Goal: Find specific page/section

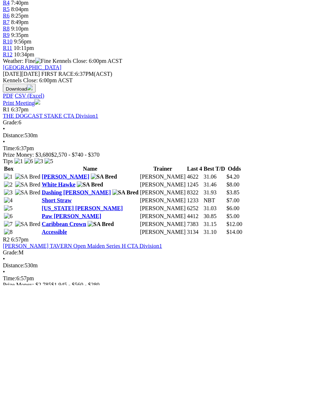
scroll to position [152, 1]
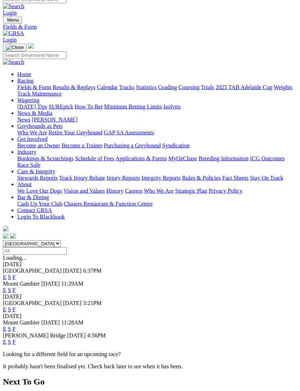
scroll to position [8, 0]
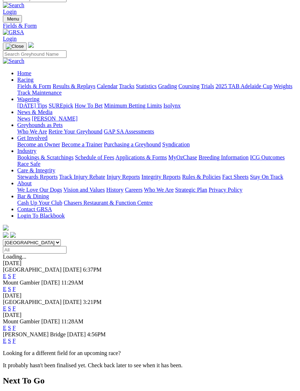
click at [16, 337] on link "F" at bounding box center [14, 340] width 3 height 6
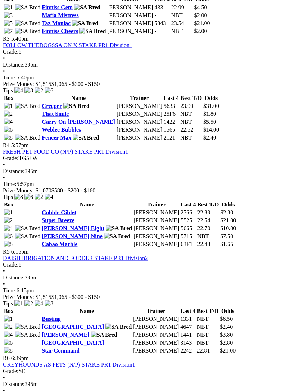
scroll to position [552, 0]
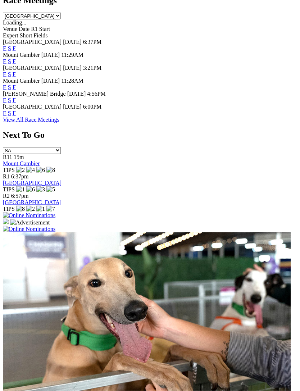
scroll to position [353, 0]
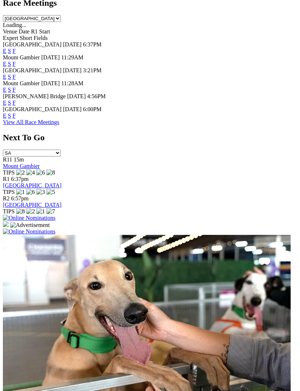
click at [55, 228] on img at bounding box center [29, 231] width 52 height 6
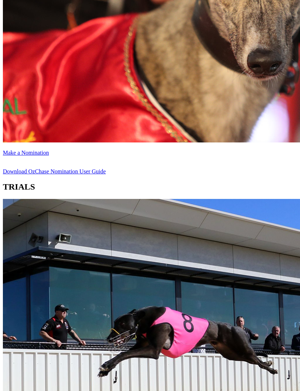
scroll to position [494, 0]
